Goal: Information Seeking & Learning: Understand process/instructions

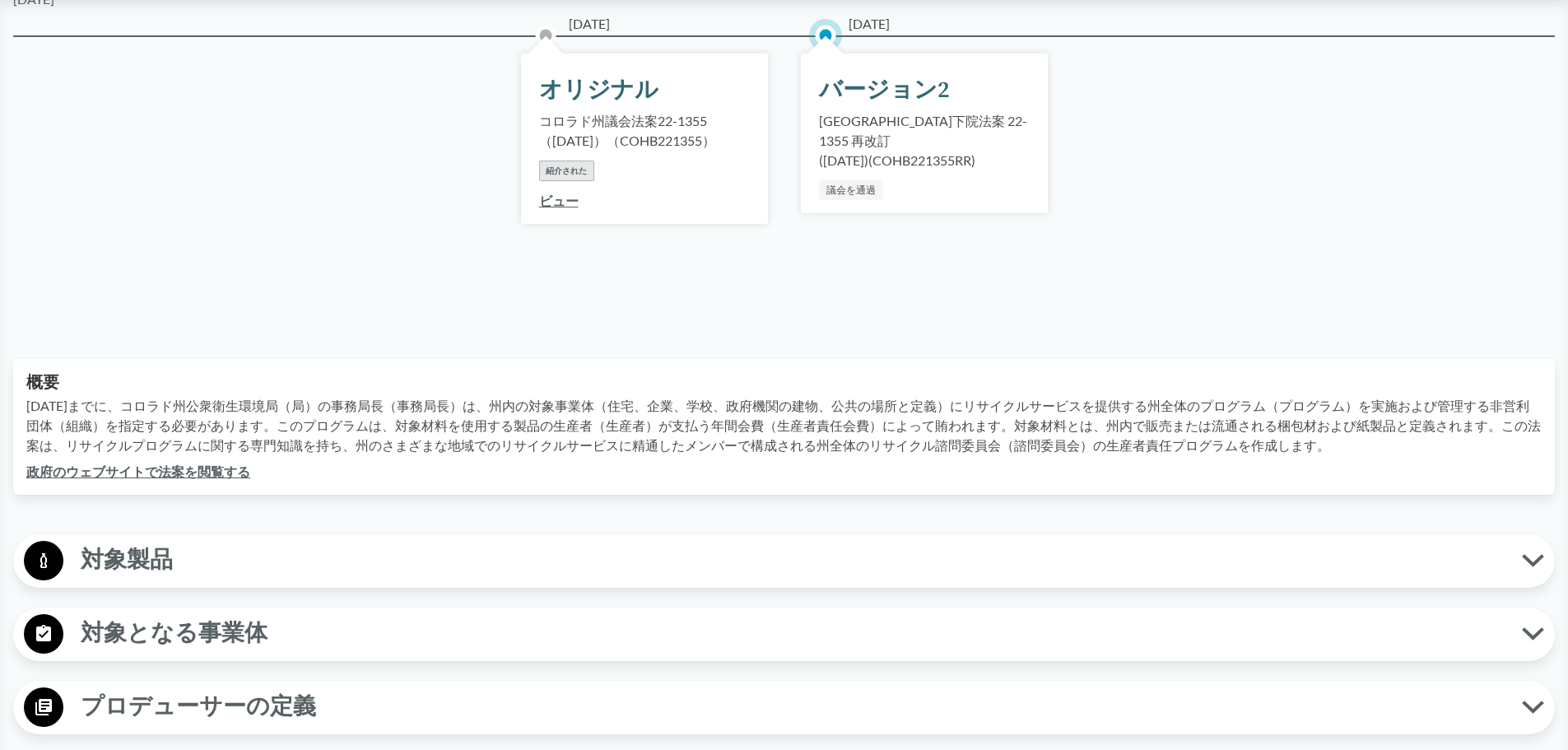
scroll to position [329, 0]
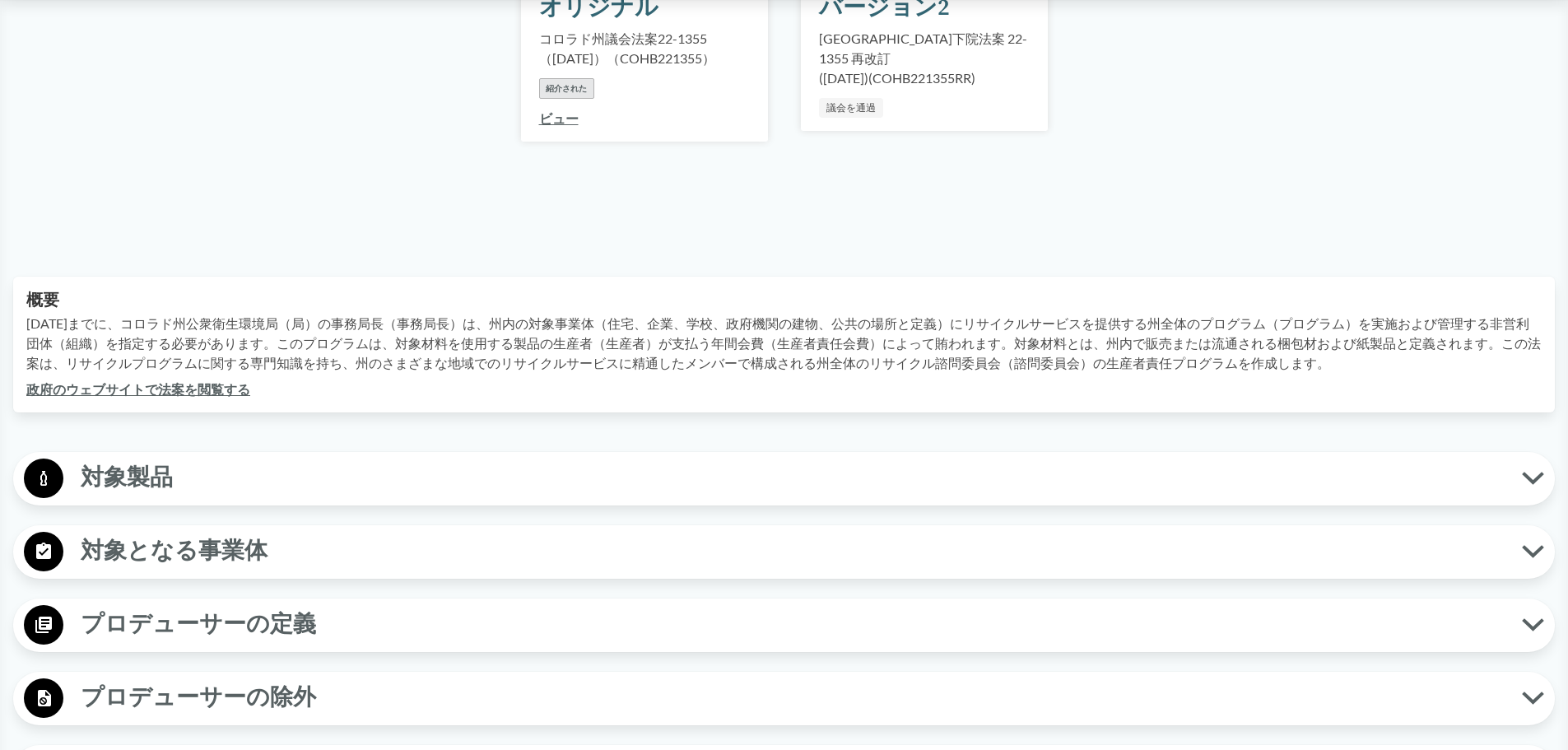
click at [140, 463] on font "対象製品" at bounding box center [127, 478] width 92 height 29
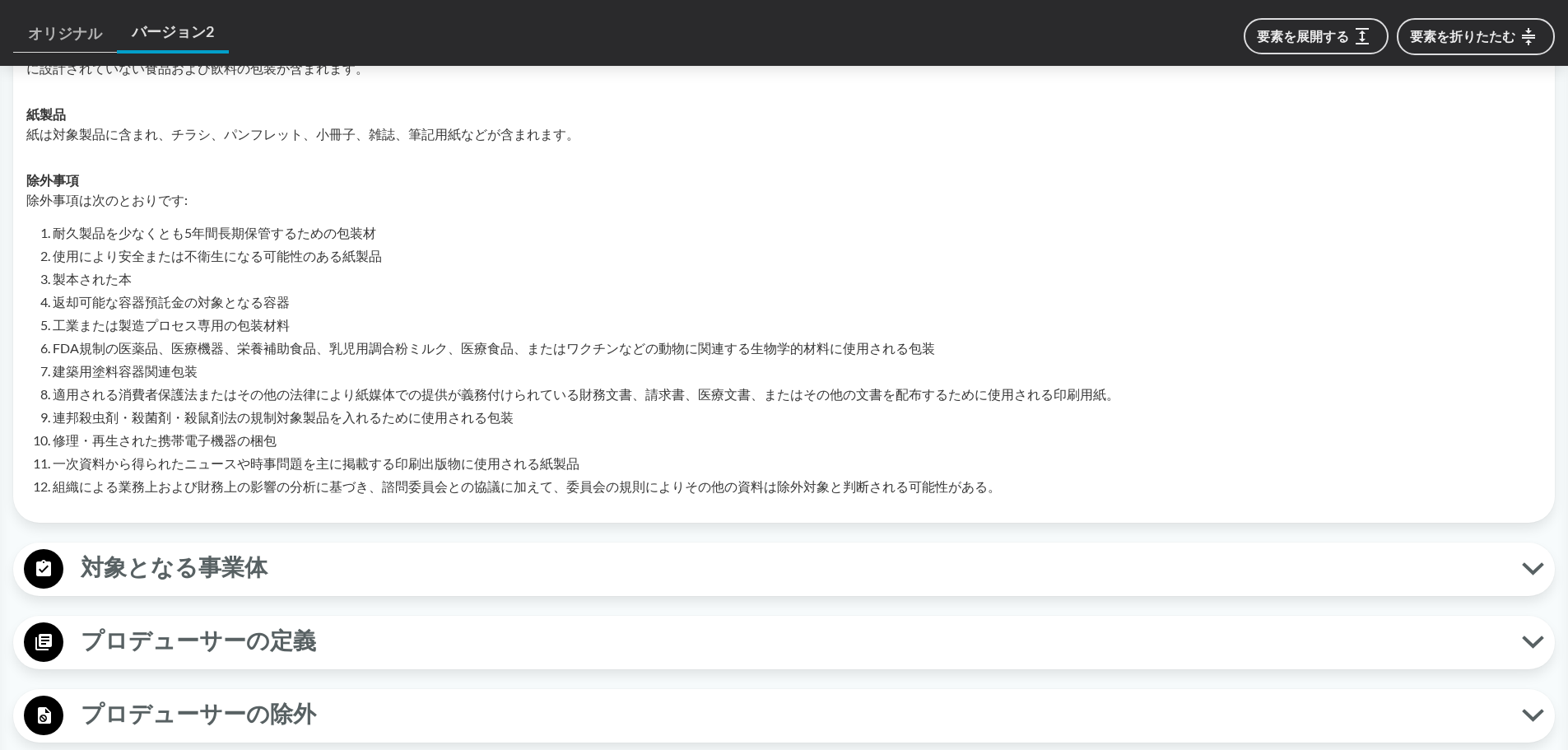
scroll to position [906, 0]
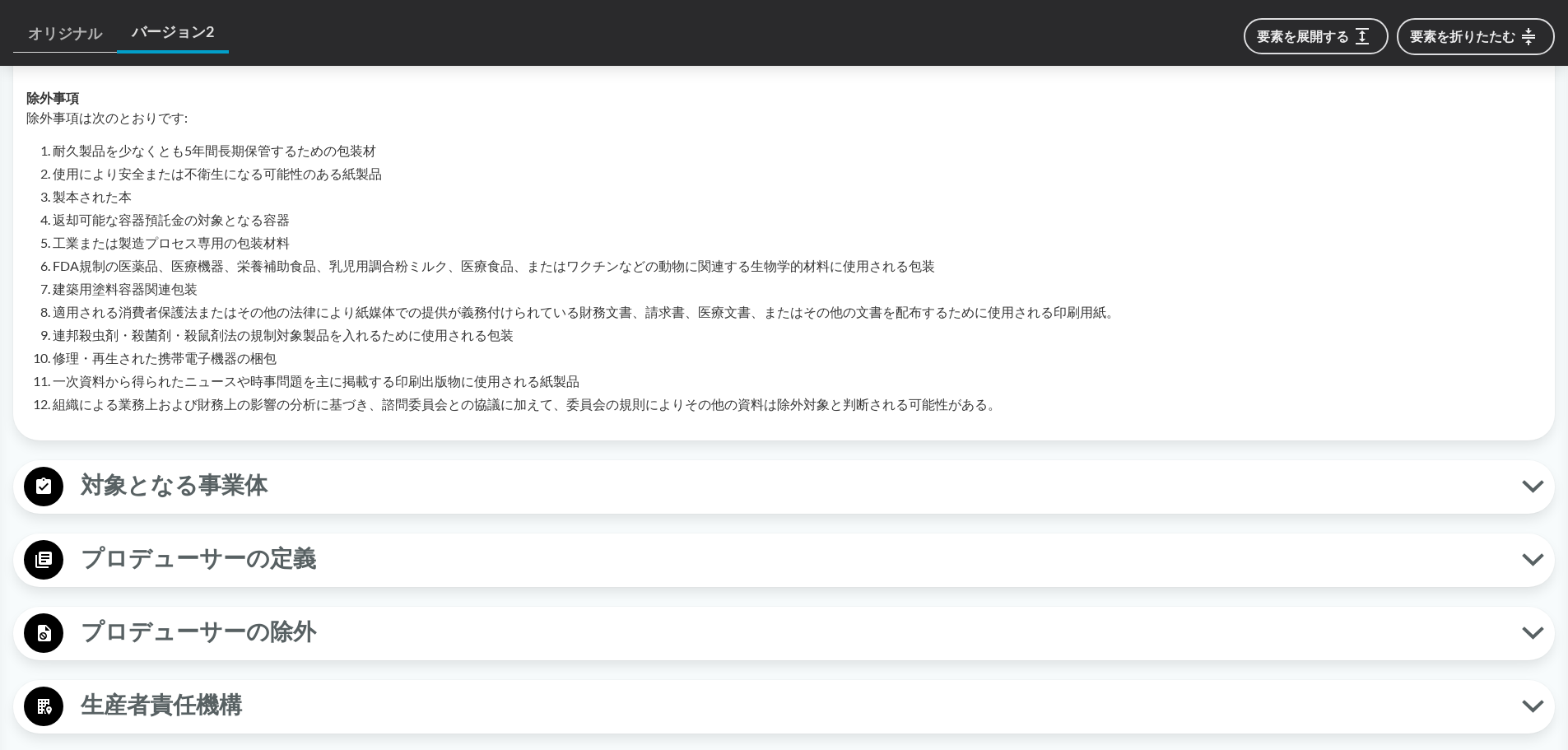
click at [180, 471] on font "対象となる事業体" at bounding box center [174, 486] width 187 height 29
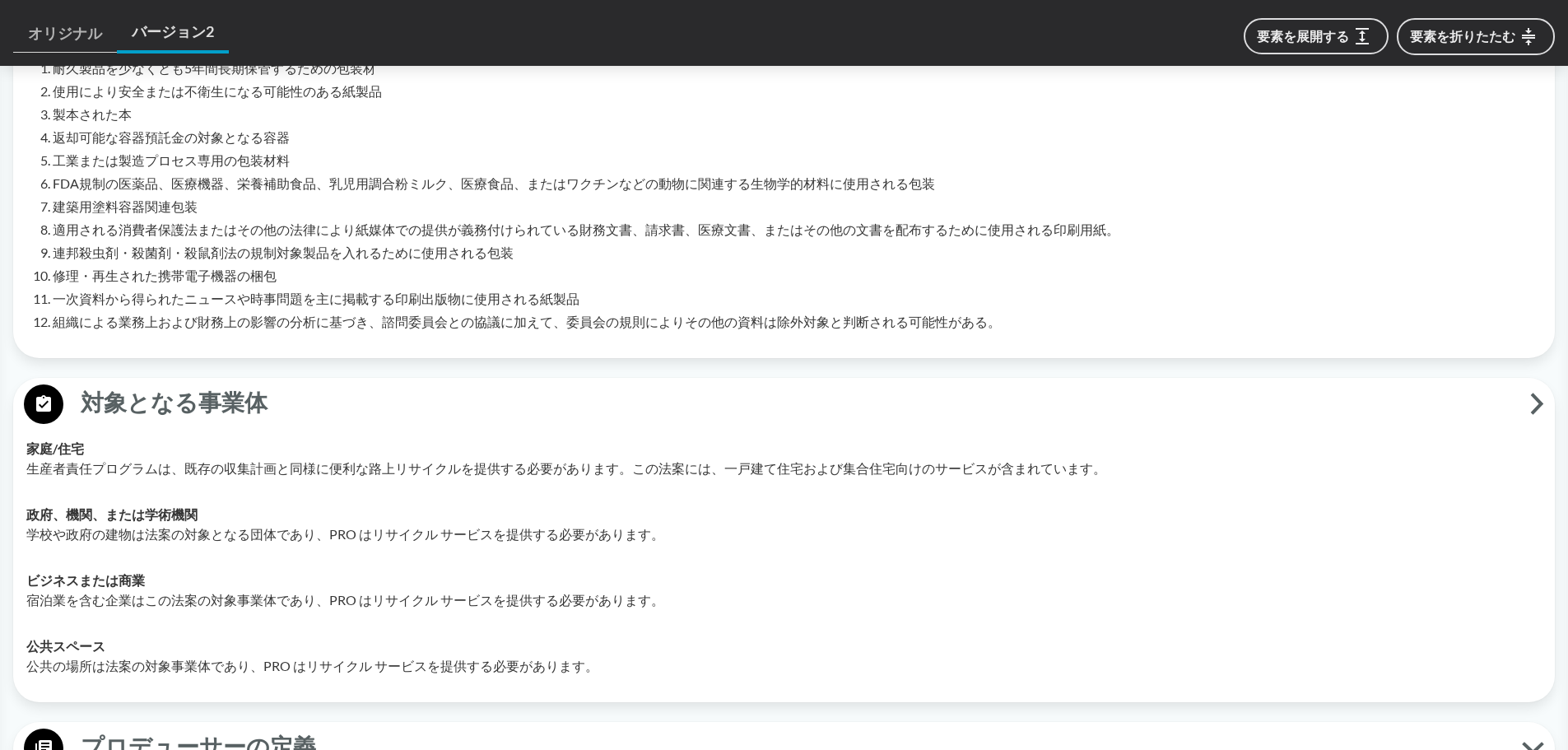
scroll to position [823, 0]
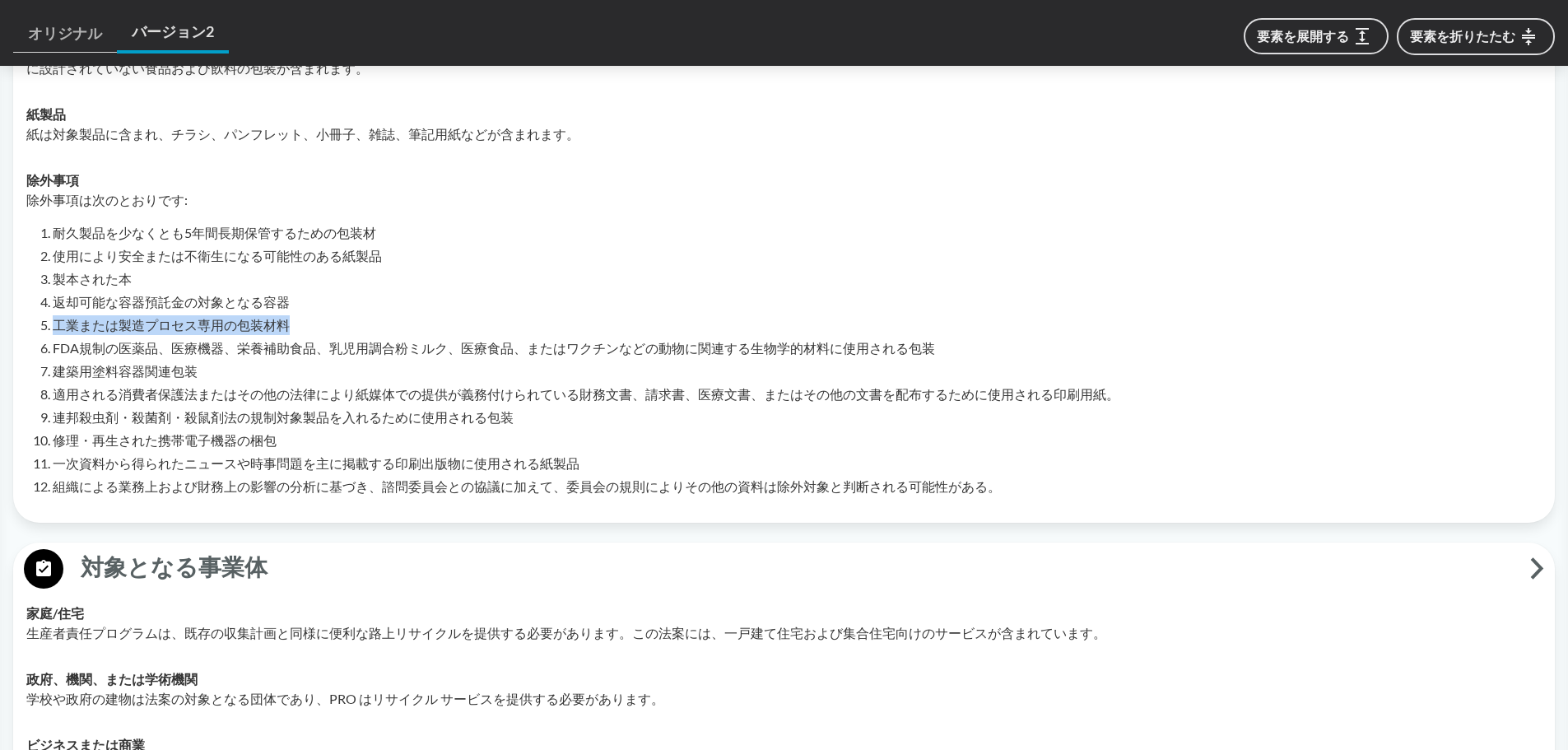
drag, startPoint x: 54, startPoint y: 303, endPoint x: 288, endPoint y: 302, distance: 234.0
click at [288, 317] on font "工業または製造プロセス専用の包装材料" at bounding box center [171, 325] width 237 height 15
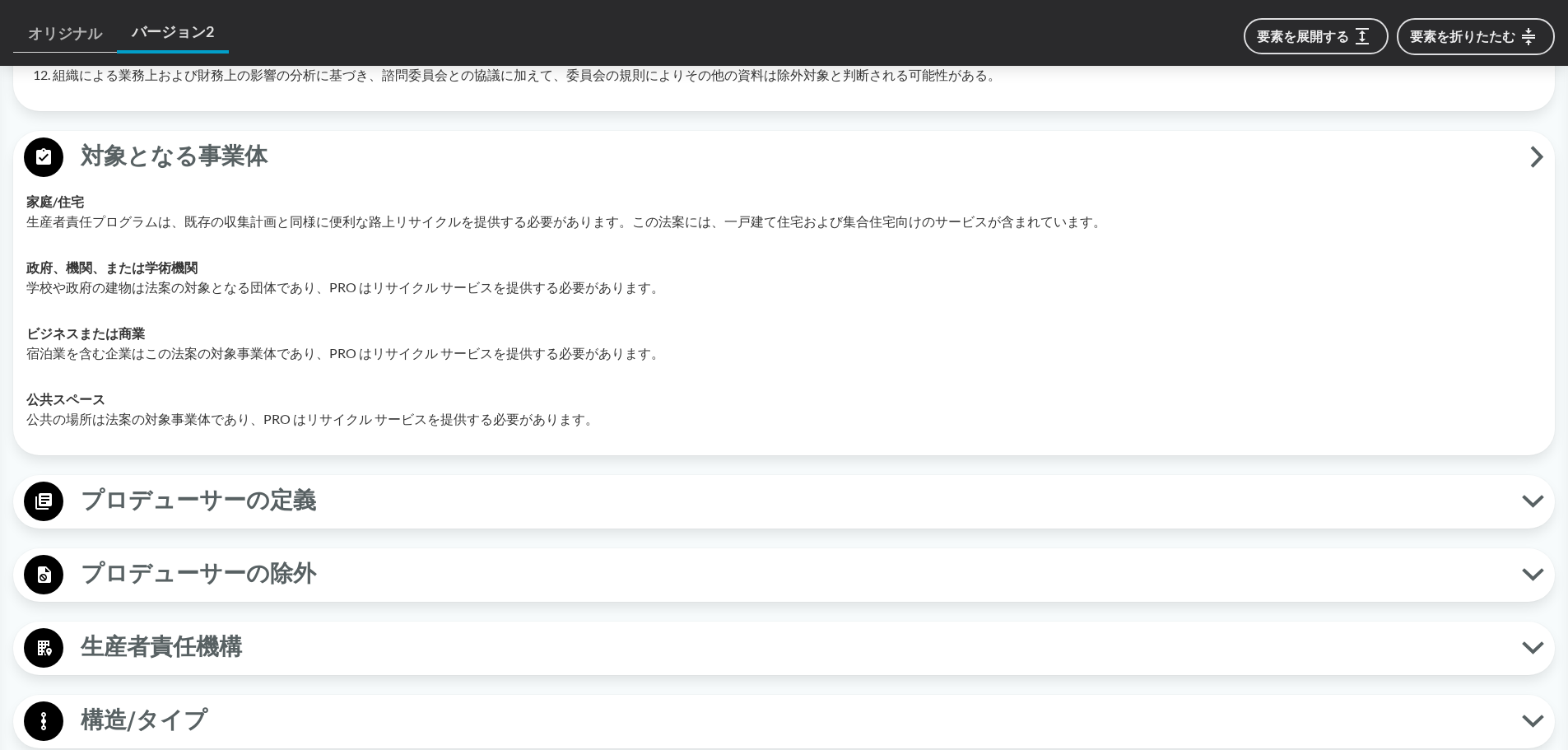
scroll to position [1399, 0]
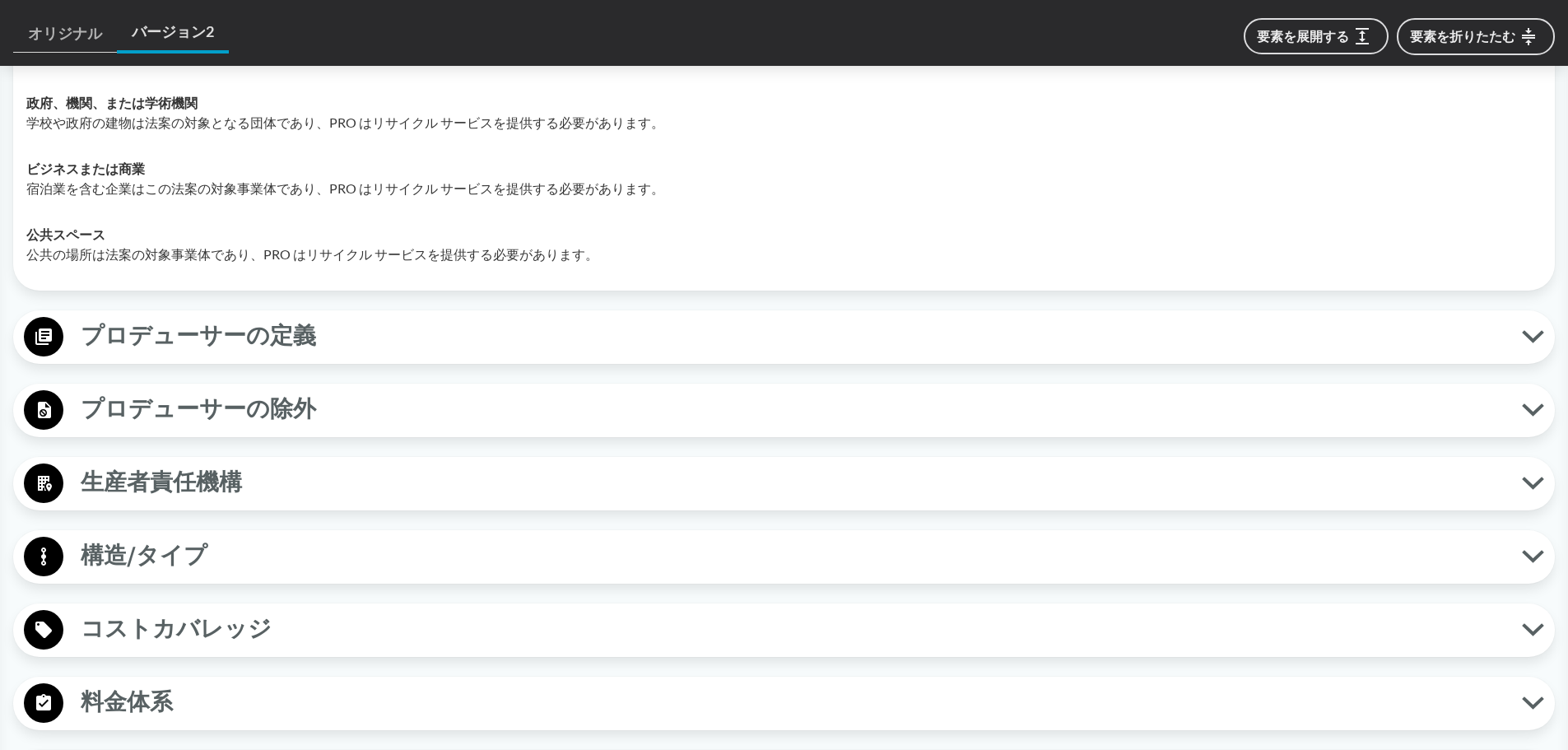
click at [230, 322] on font "プロデューサーの定義" at bounding box center [198, 337] width 236 height 29
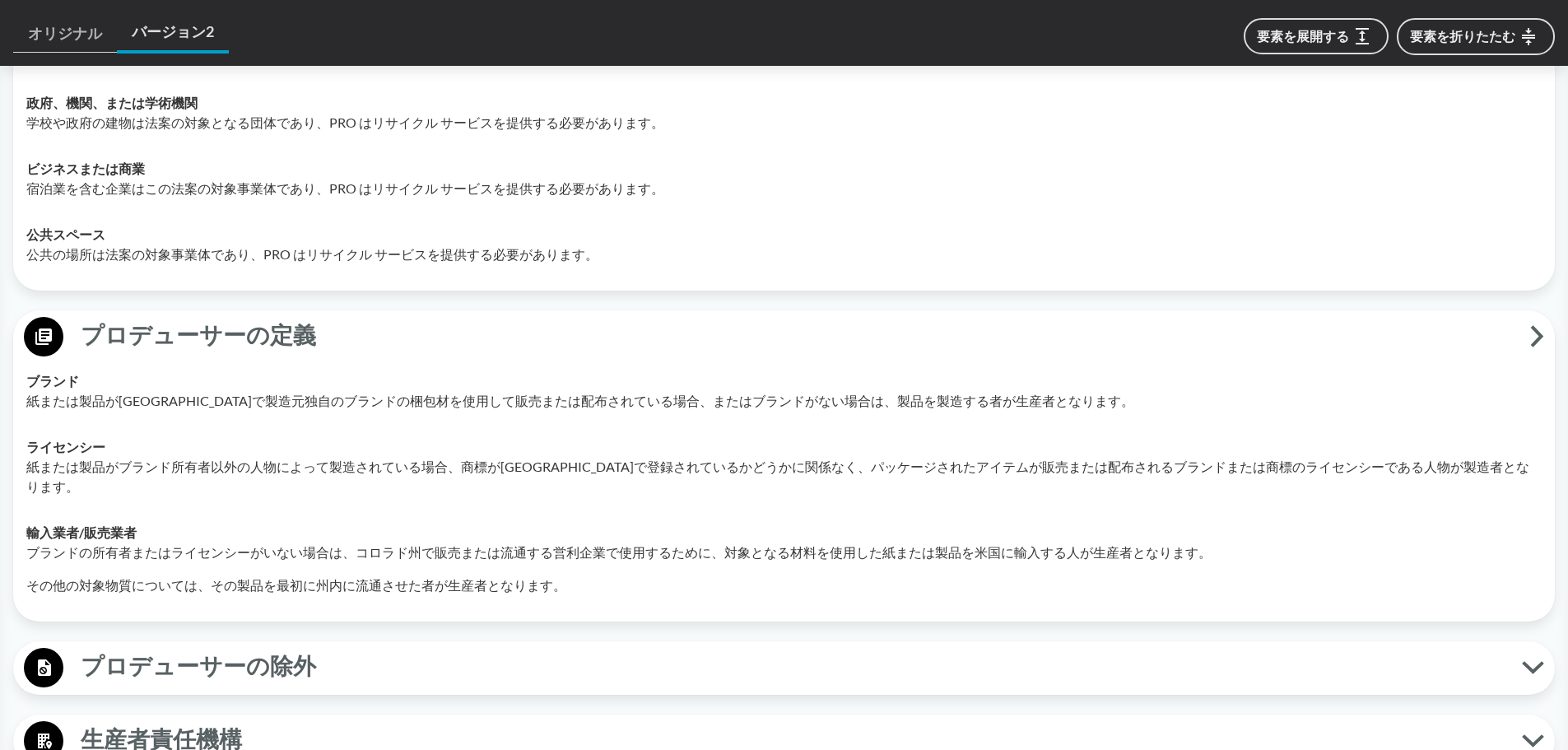
click at [254, 641] on div "プロデューサーの除外 中小企業 生産者は、前年の総売上高が500万ドル未満（店内でのアルコール販売は除く）であるか、コロラド州内で販売、販売提供、または流通す…" at bounding box center [784, 668] width 1541 height 54
click at [264, 653] on font "プロデューサーの除外" at bounding box center [198, 667] width 236 height 29
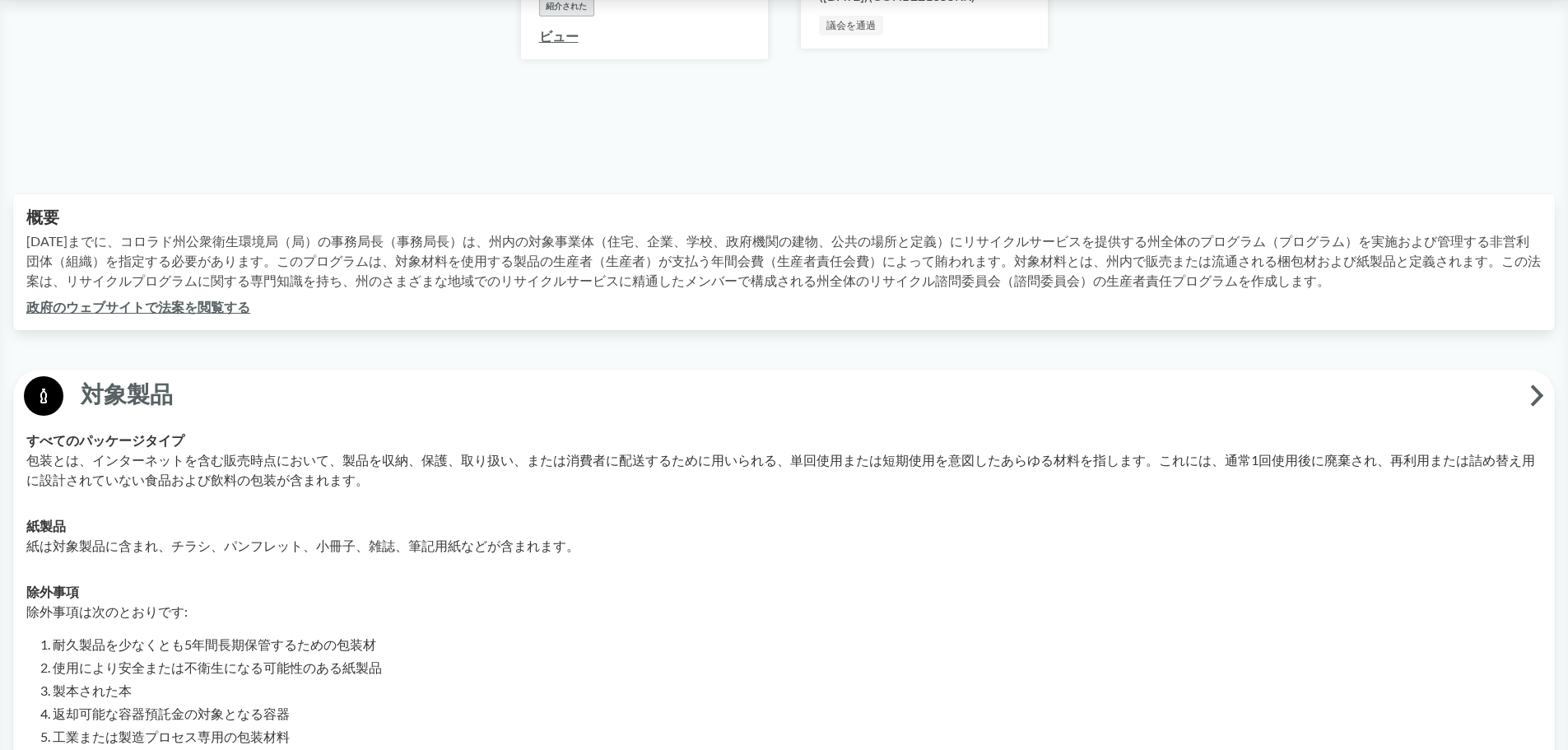
scroll to position [0, 0]
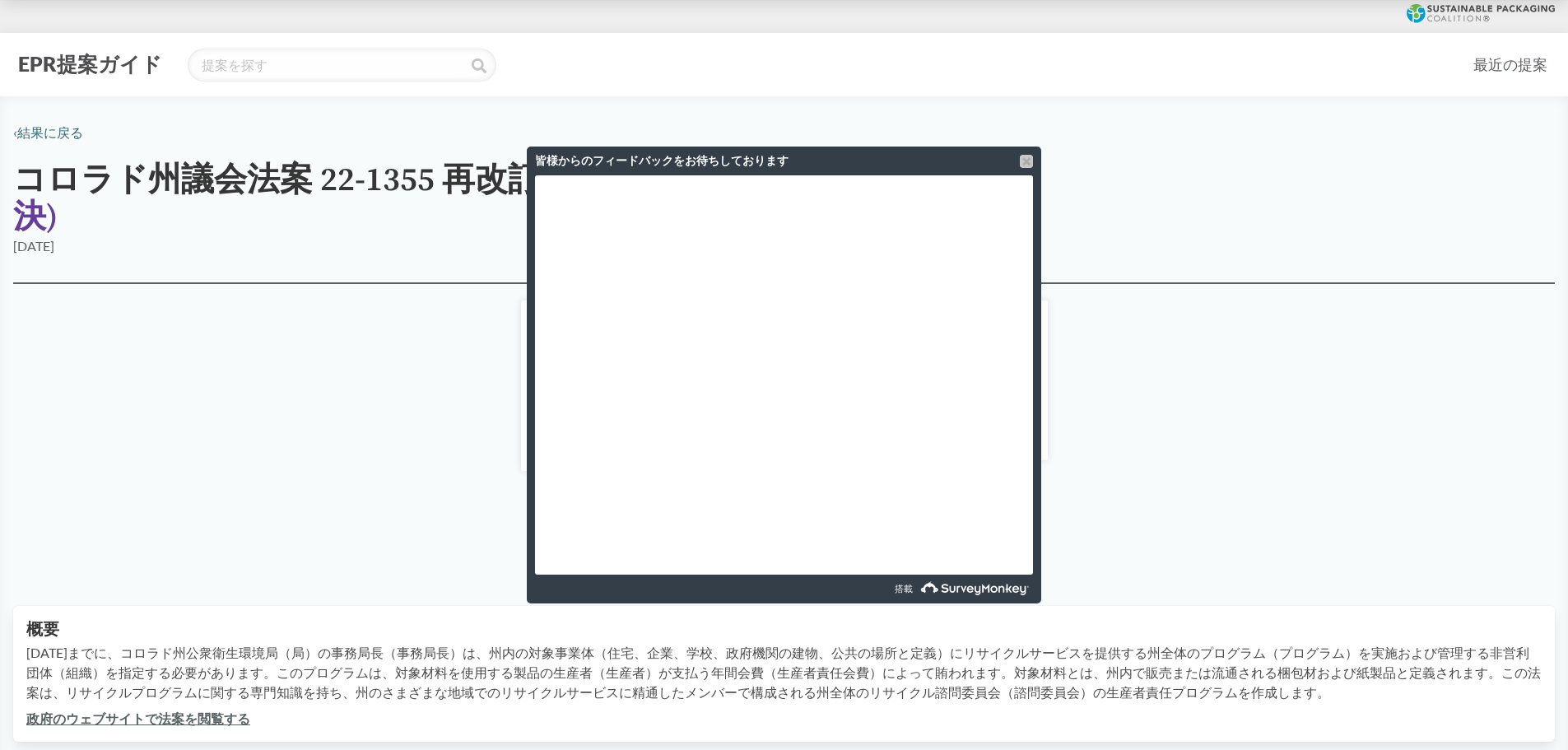
click at [1029, 161] on div at bounding box center [1027, 162] width 13 height 13
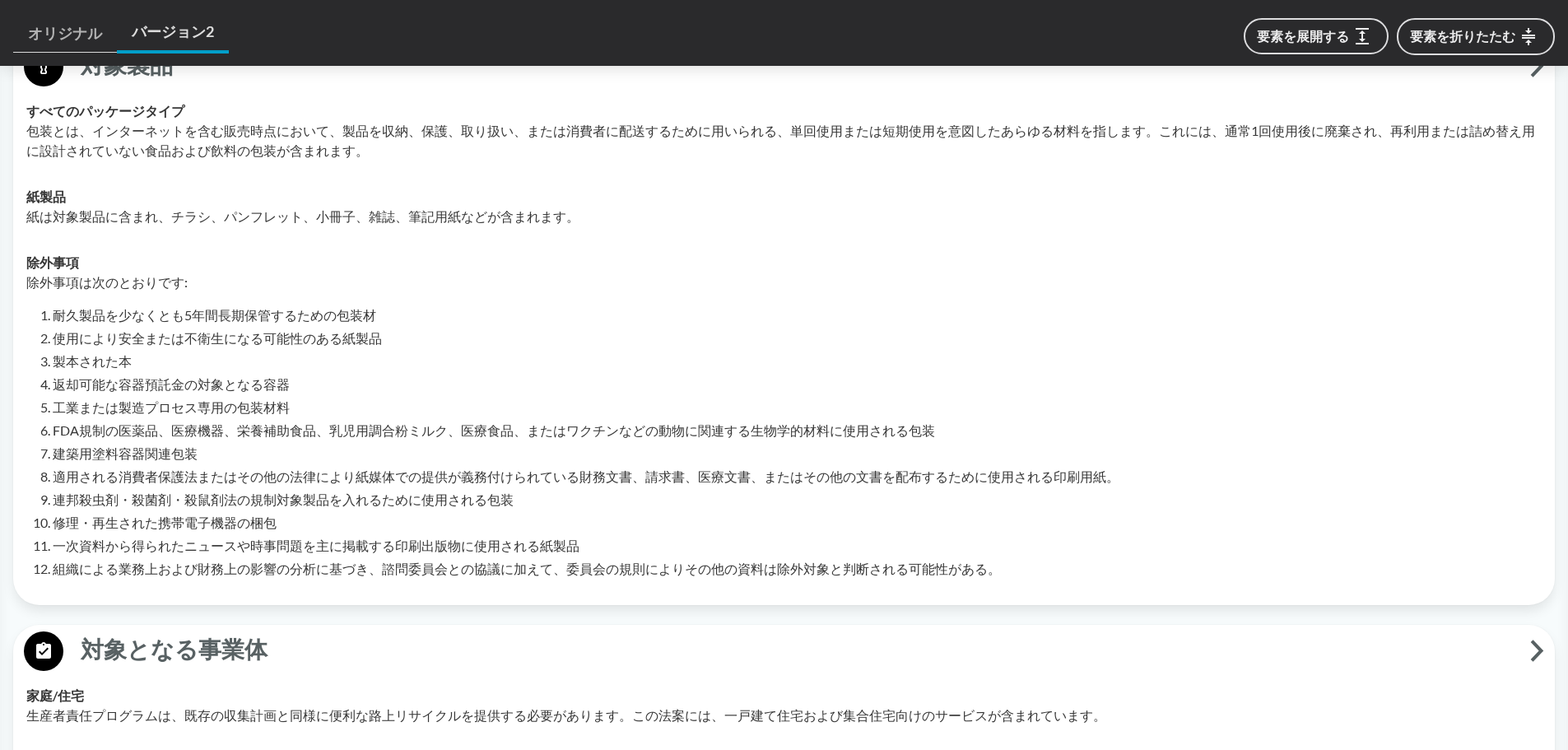
scroll to position [412, 0]
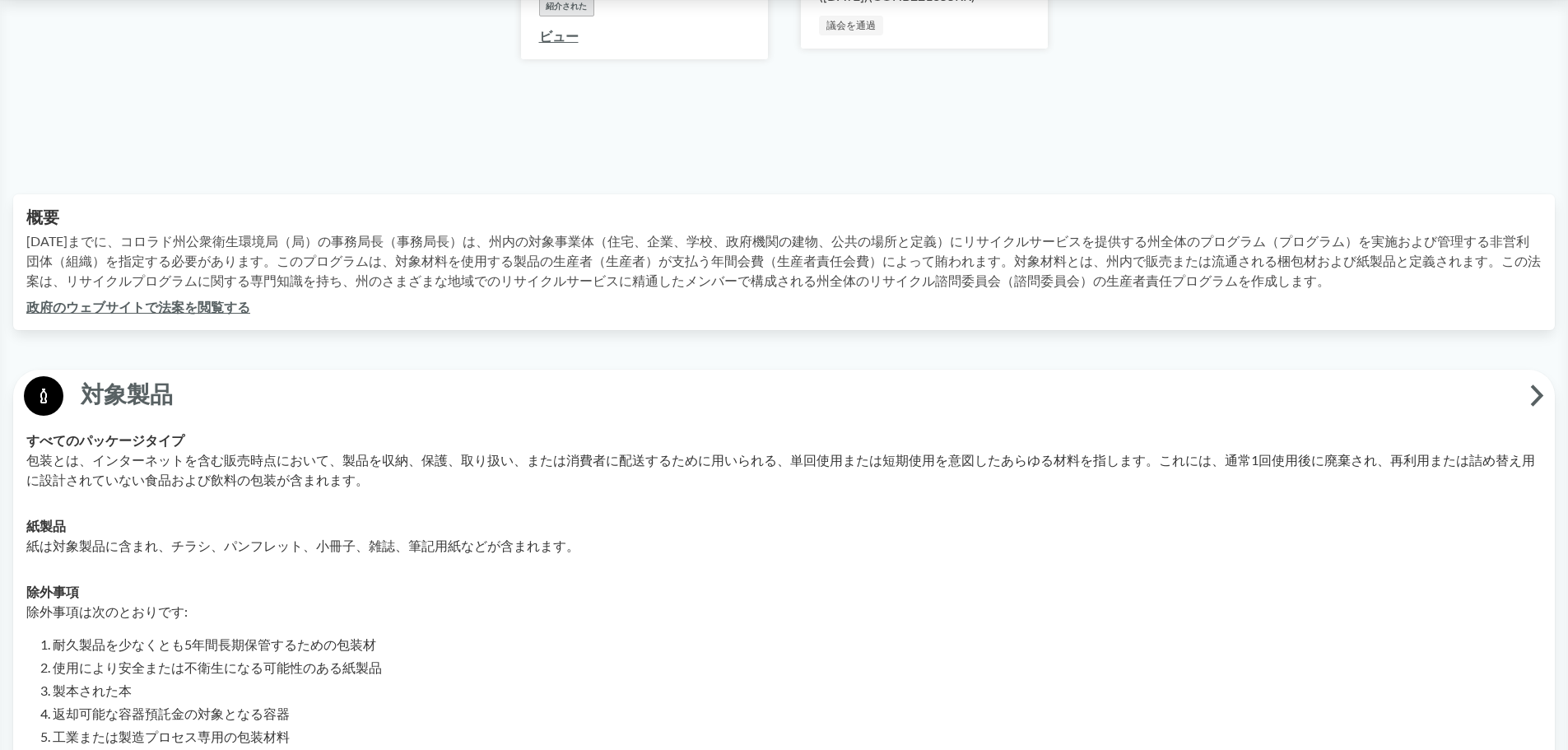
click at [131, 299] on font "政府のウェブサイト" at bounding box center [85, 307] width 118 height 15
click at [136, 465] on p "包装とは、インターネットを含む販売時点において、製品を収納、保護、取り扱い、または消費者に配送するために用いられる、単回使用または短期使用を意図したあらゆる材…" at bounding box center [784, 469] width 1515 height 39
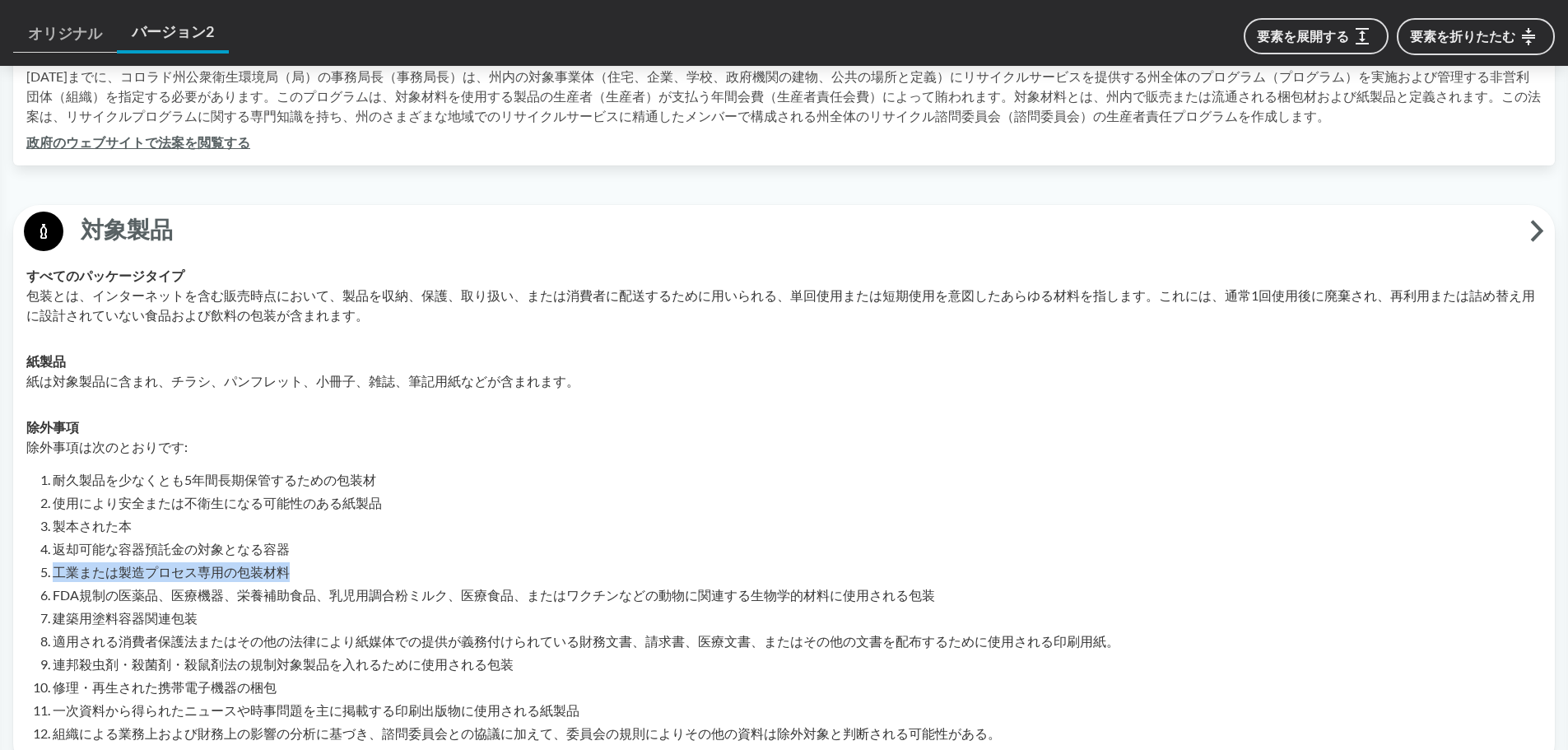
drag, startPoint x: 54, startPoint y: 552, endPoint x: 288, endPoint y: 552, distance: 234.0
click at [288, 563] on font "工業または製造プロセス専用の包装材料" at bounding box center [171, 571] width 237 height 15
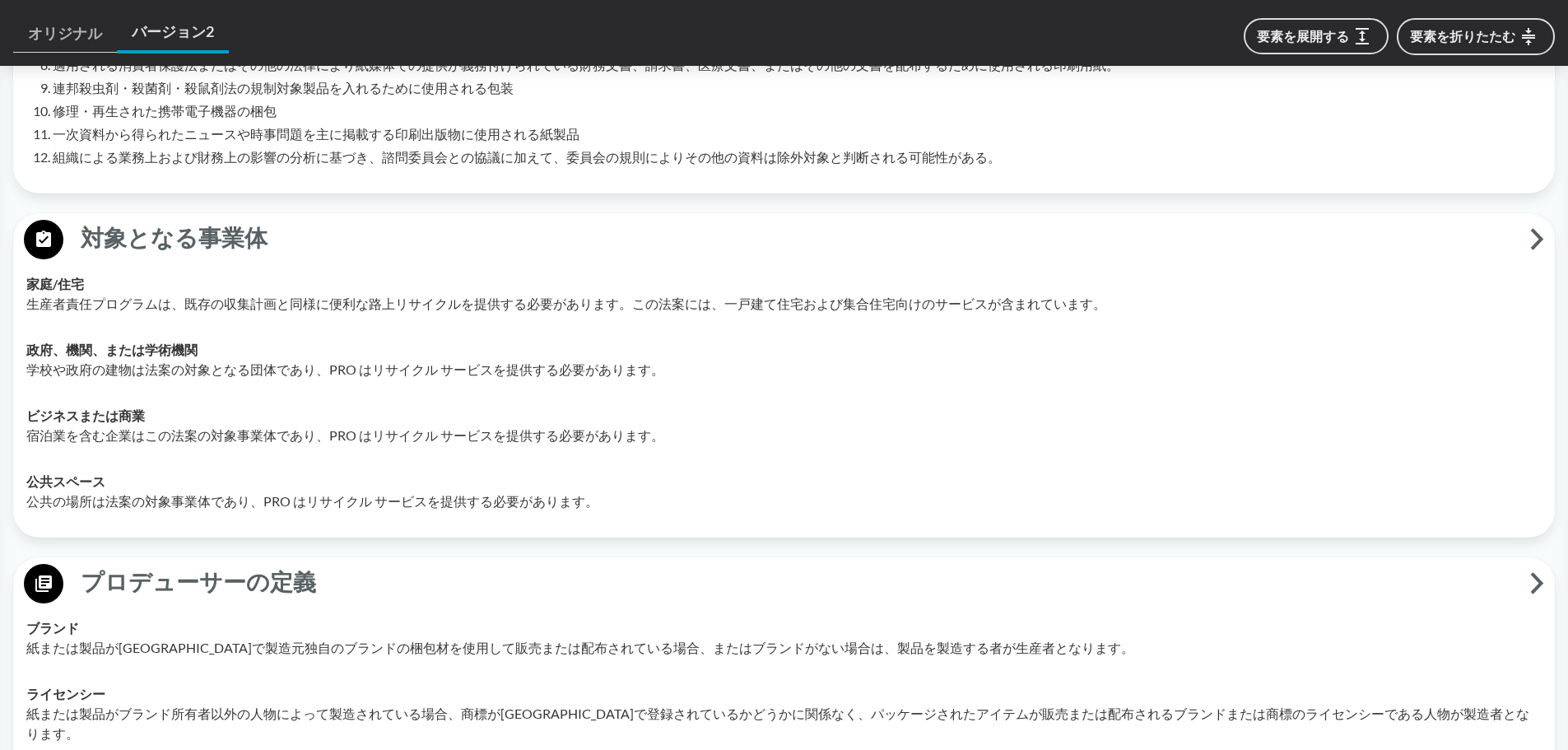
scroll to position [1399, 0]
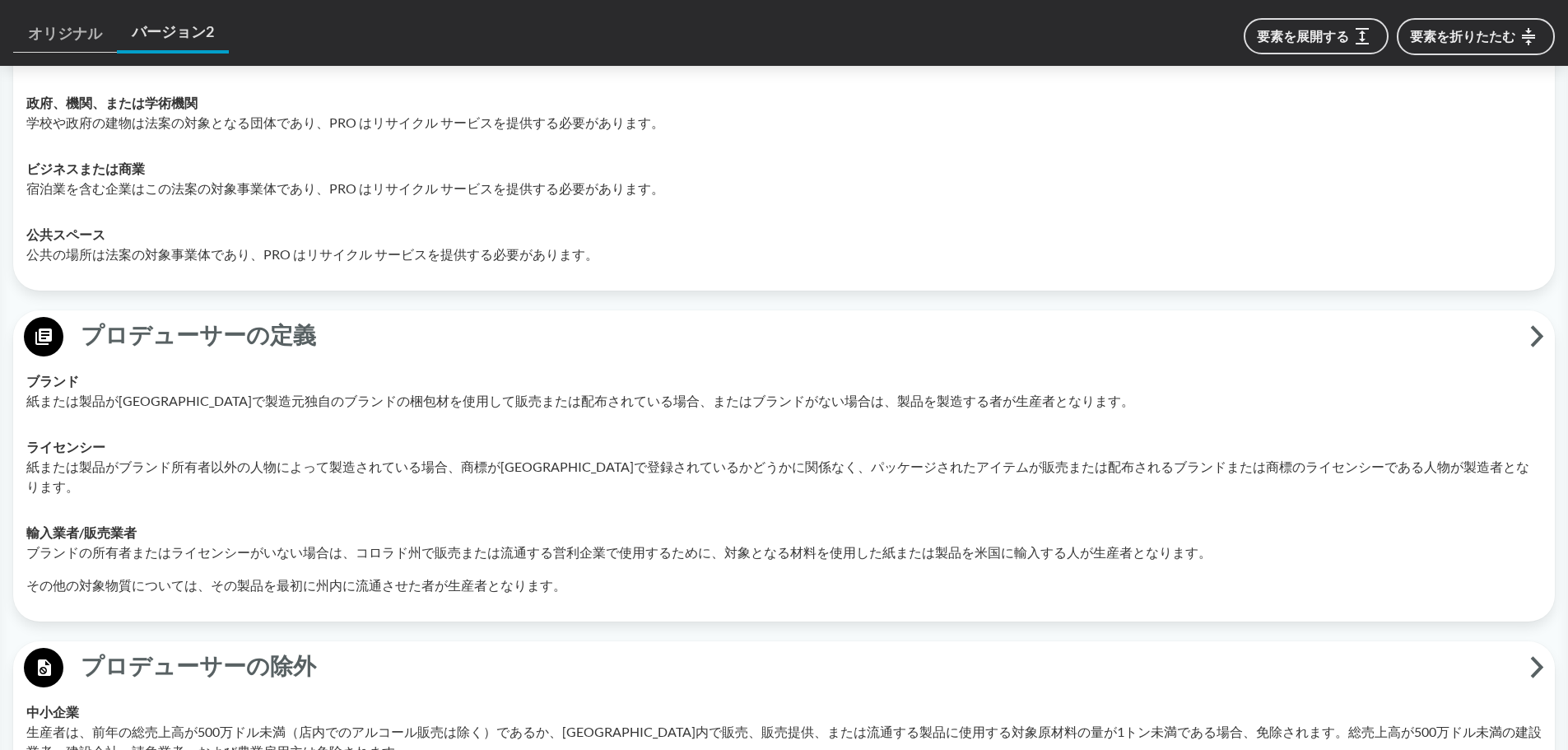
click at [1002, 459] on font "紙または製品がブランド所有者以外の人物によって製造されている場合、商標が[GEOGRAPHIC_DATA]で登録されているかどうかに関係なく、パッケージされた…" at bounding box center [777, 476] width 1503 height 36
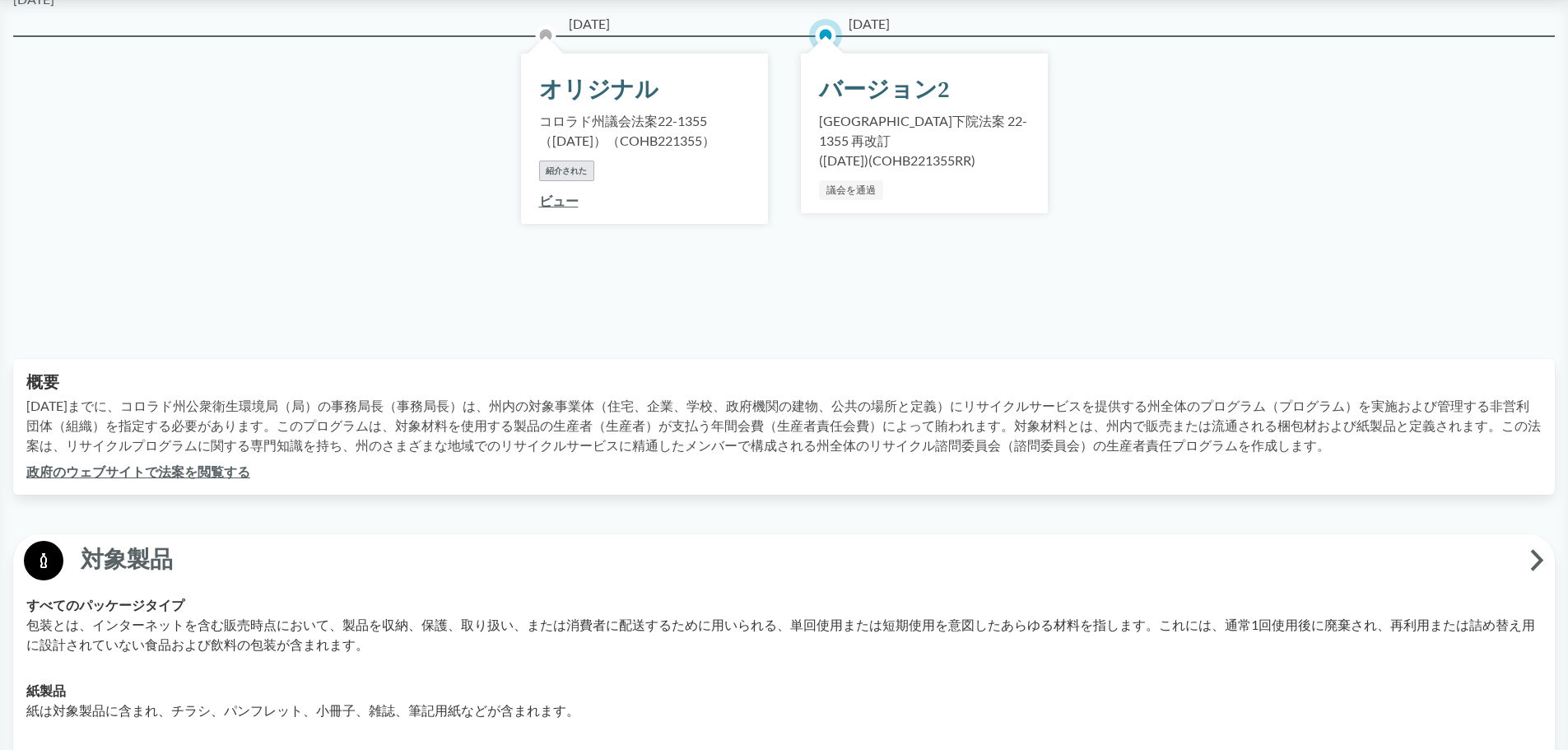
scroll to position [0, 0]
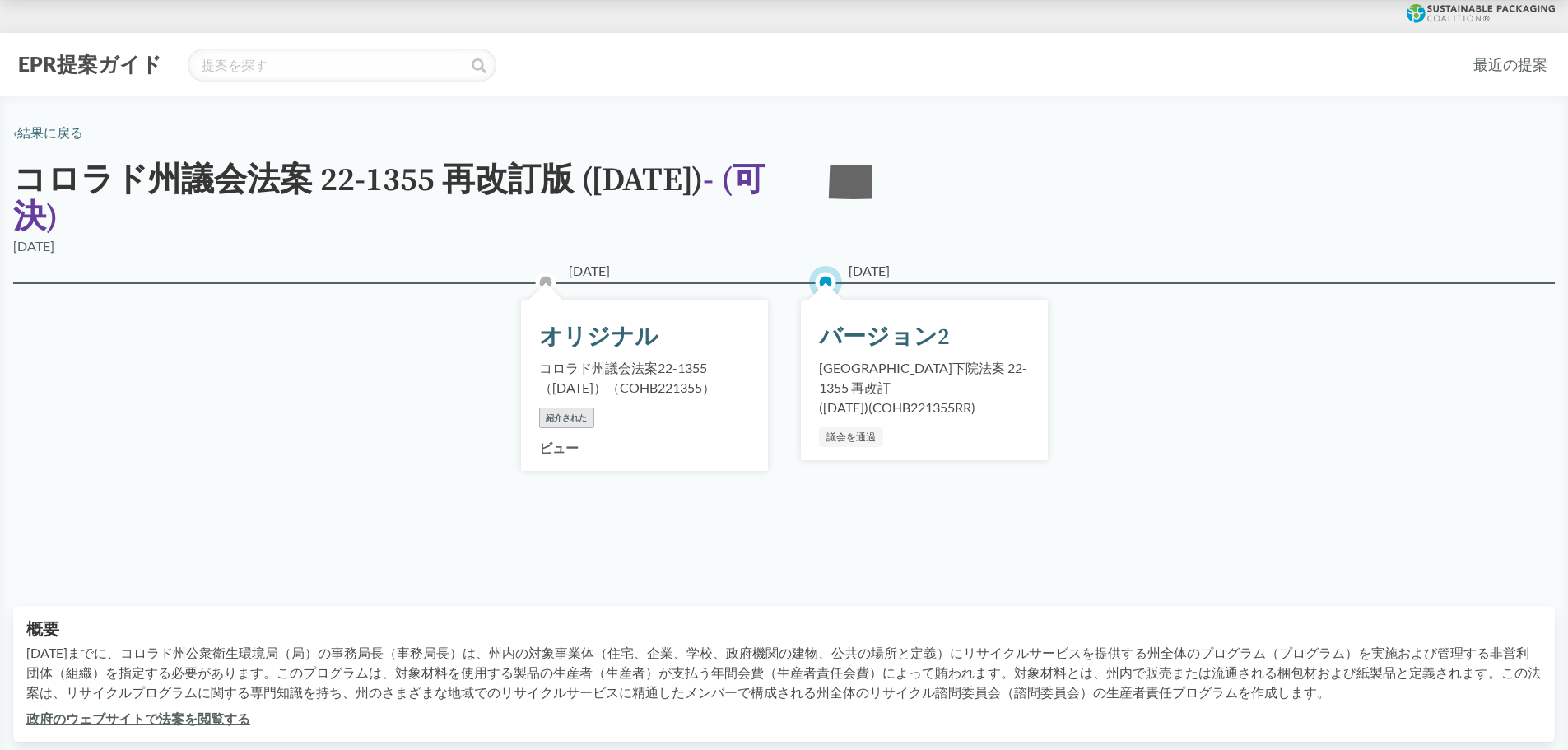
click at [1462, 15] on icon at bounding box center [1481, 13] width 148 height 19
